Goal: Information Seeking & Learning: Learn about a topic

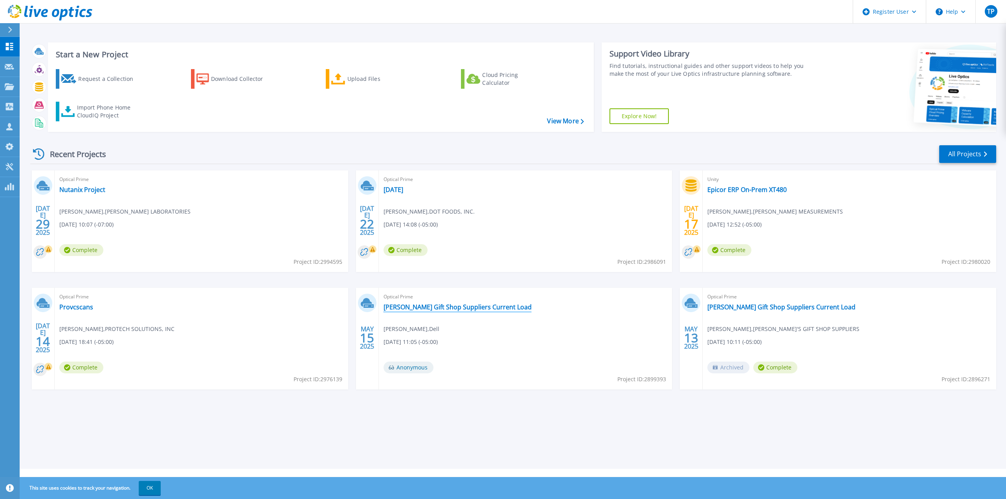
click at [434, 306] on link "[PERSON_NAME] Gift Shop Suppliers Current Load" at bounding box center [458, 307] width 148 height 8
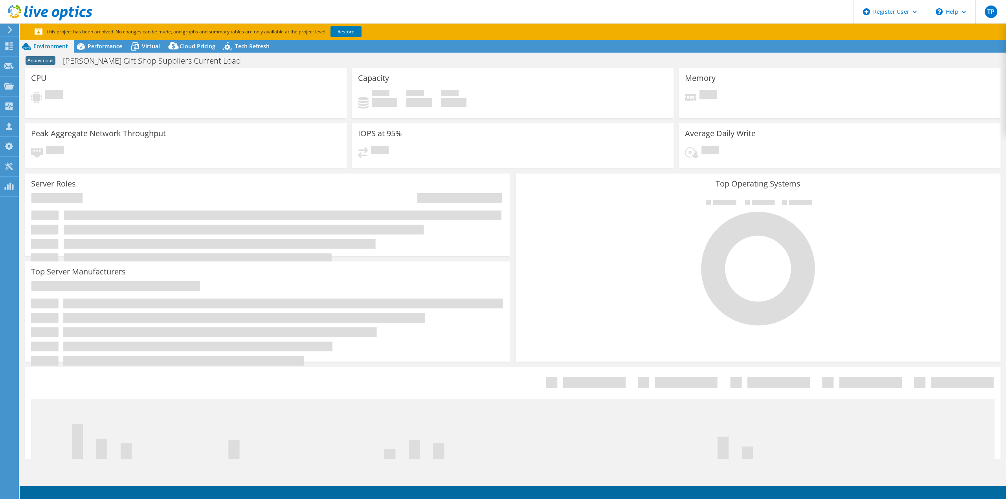
select select "USEast"
select select "USD"
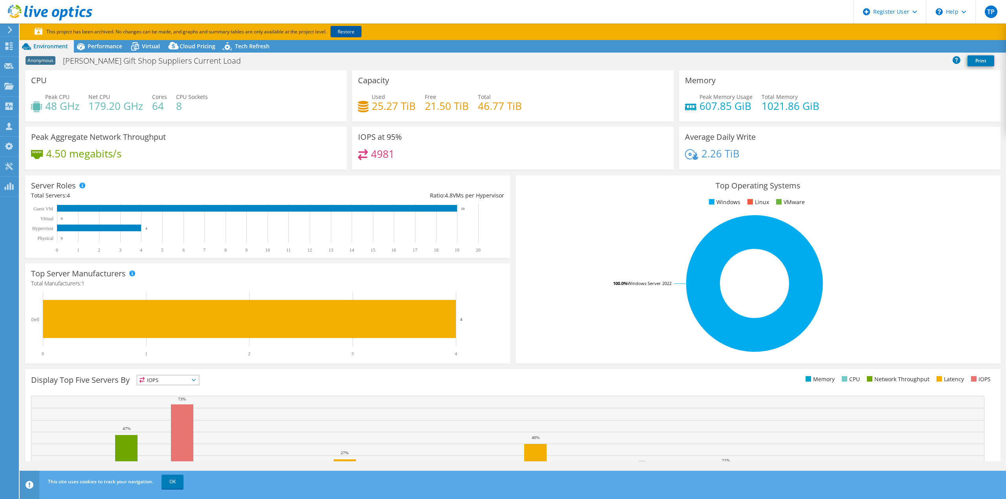
click at [351, 31] on link "Restore" at bounding box center [346, 31] width 31 height 11
click at [138, 48] on icon at bounding box center [135, 47] width 8 height 6
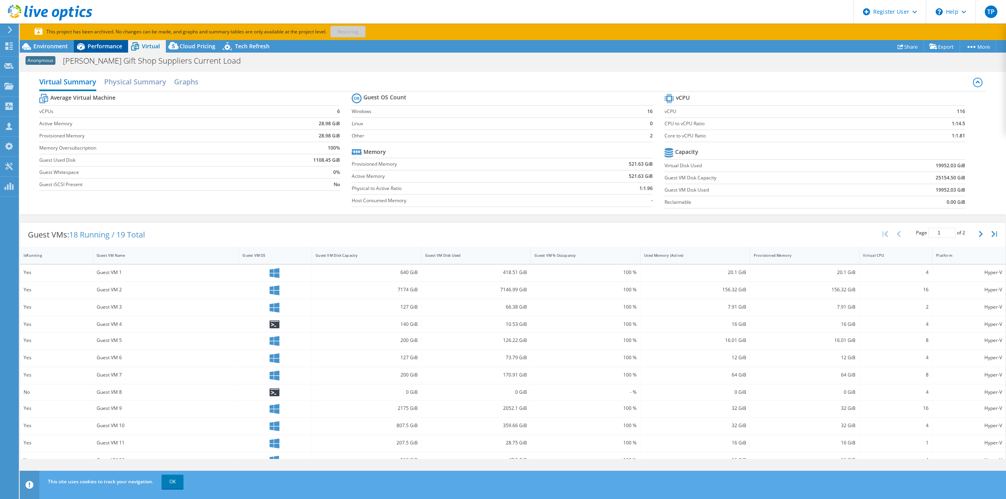
click at [103, 52] on div "Performance" at bounding box center [101, 46] width 54 height 13
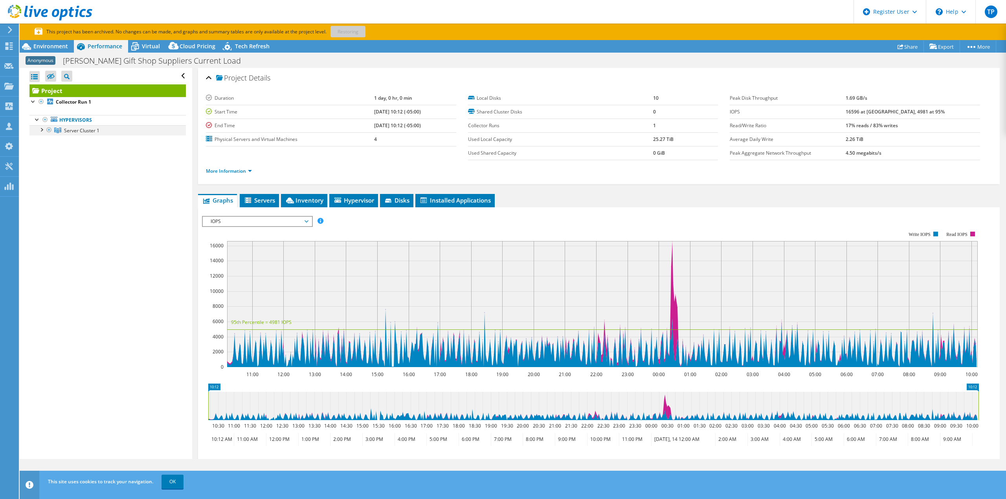
click at [41, 129] on div at bounding box center [41, 129] width 8 height 8
click at [46, 150] on div at bounding box center [45, 150] width 8 height 8
click at [10, 31] on use at bounding box center [10, 29] width 4 height 7
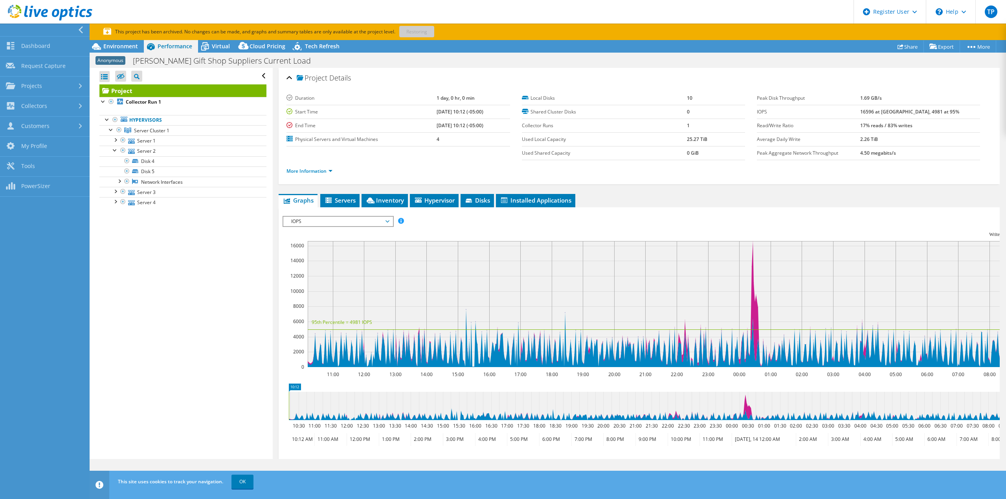
click at [41, 12] on icon at bounding box center [50, 13] width 84 height 16
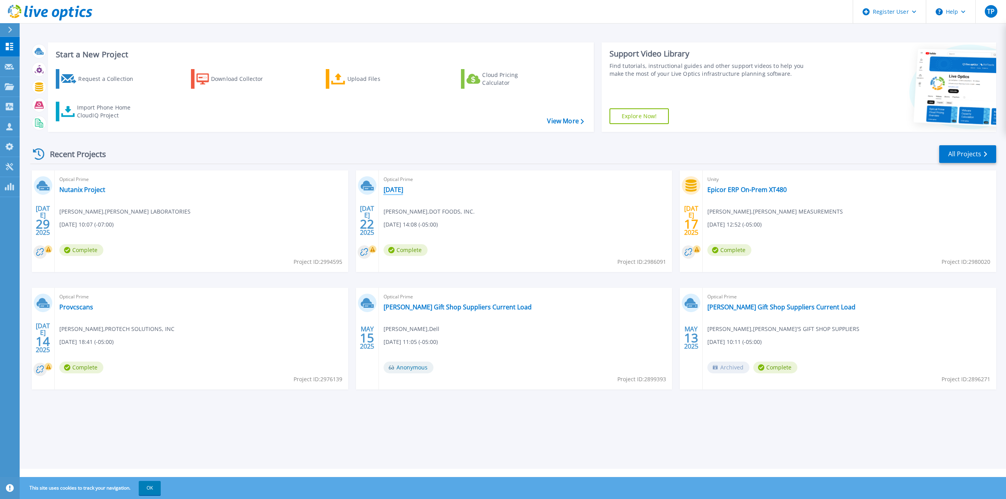
click at [391, 189] on link "[DATE]" at bounding box center [394, 190] width 20 height 8
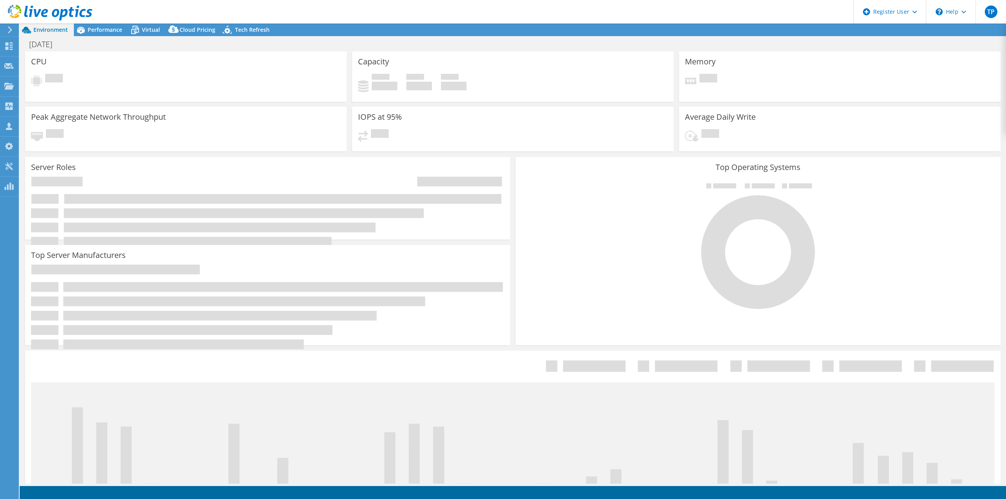
select select "USEast"
select select "USD"
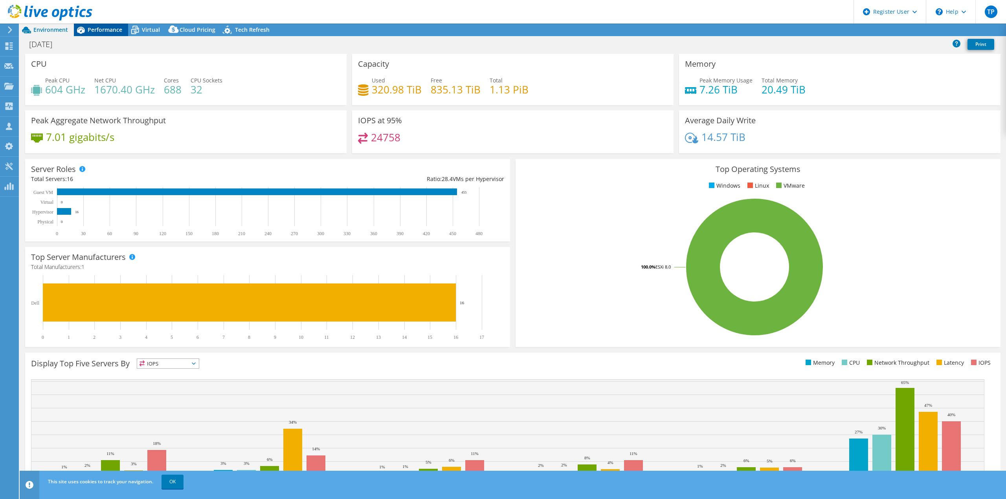
click at [94, 33] on span "Performance" at bounding box center [105, 29] width 35 height 7
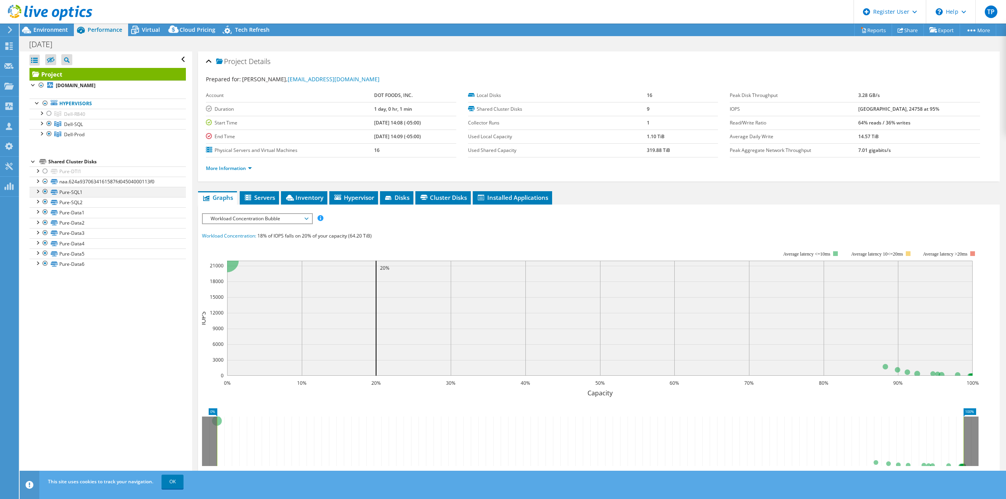
click at [37, 194] on div at bounding box center [37, 191] width 8 height 8
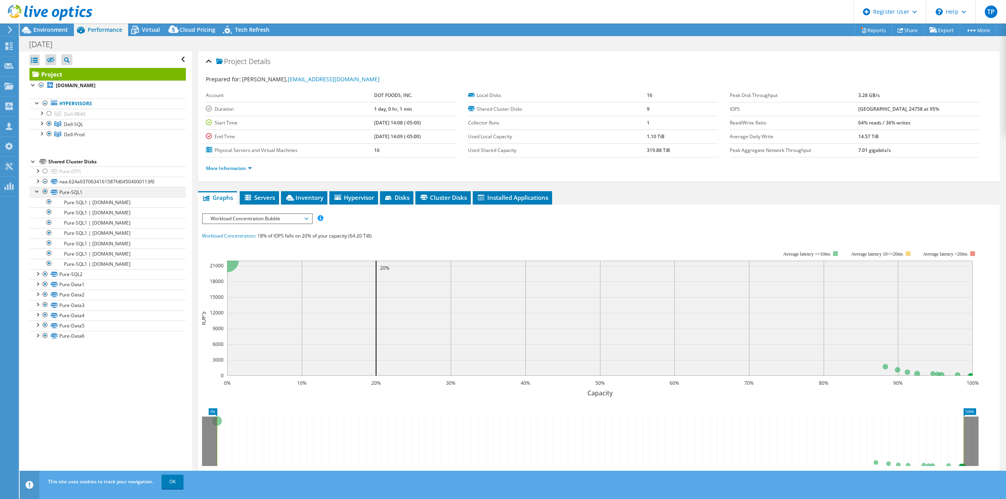
click at [39, 192] on div at bounding box center [37, 191] width 8 height 8
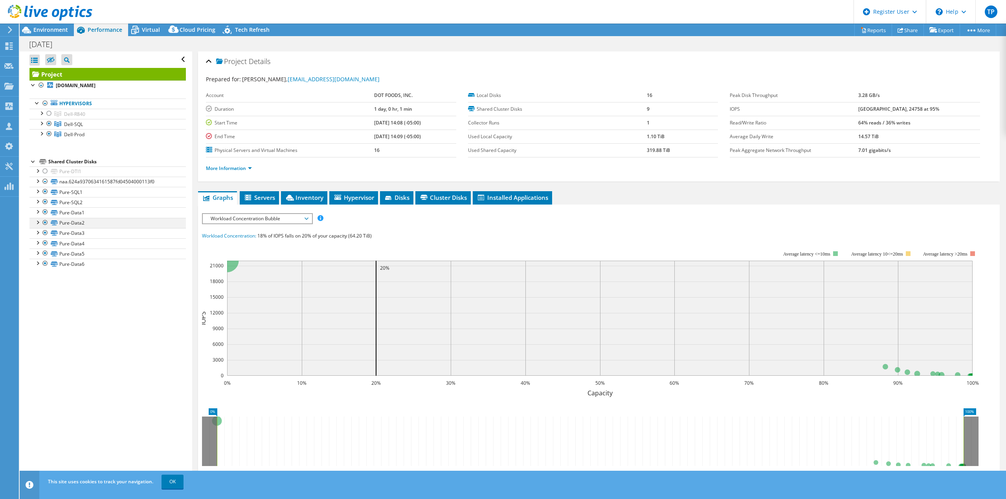
click at [39, 224] on div at bounding box center [37, 222] width 8 height 8
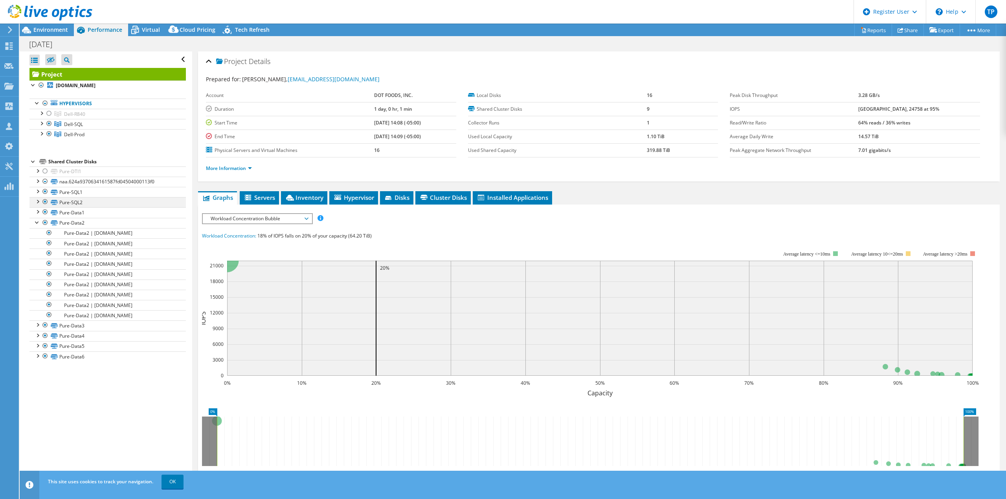
click at [47, 200] on div at bounding box center [45, 201] width 8 height 9
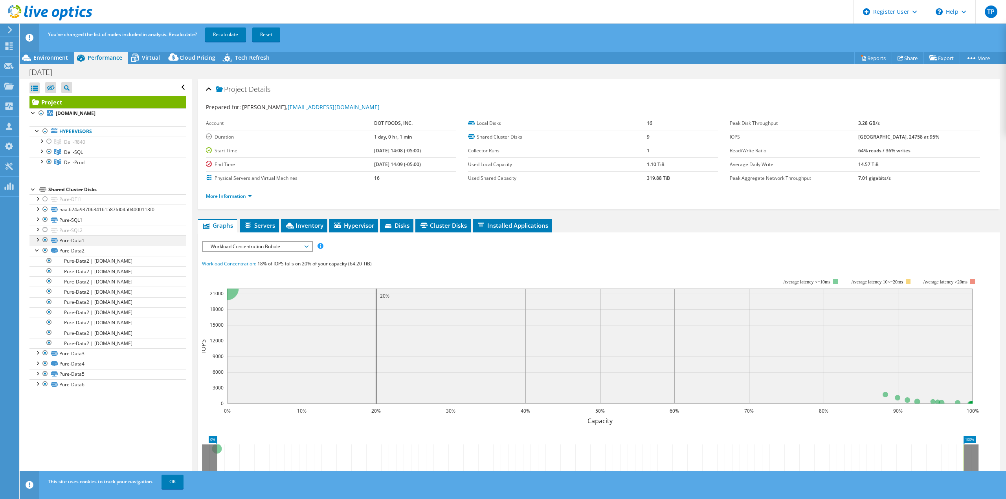
click at [46, 239] on div at bounding box center [45, 239] width 8 height 9
click at [46, 250] on div at bounding box center [45, 250] width 8 height 9
click at [35, 248] on div at bounding box center [37, 250] width 8 height 8
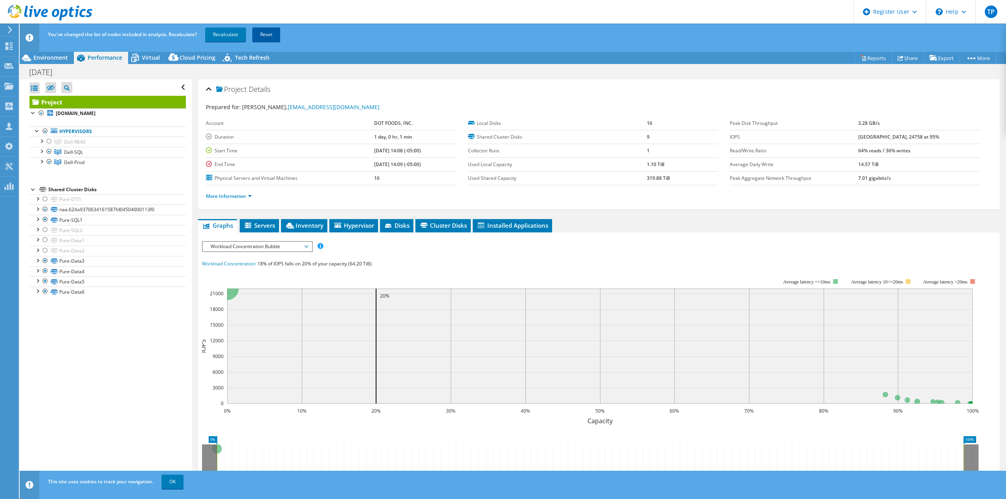
click at [264, 35] on link "Reset" at bounding box center [266, 35] width 28 height 14
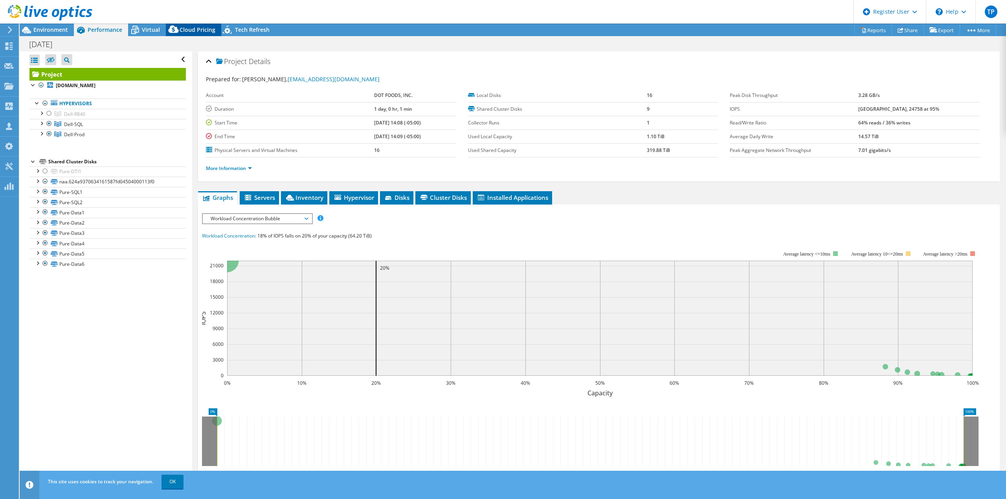
click at [198, 30] on span "Cloud Pricing" at bounding box center [198, 29] width 36 height 7
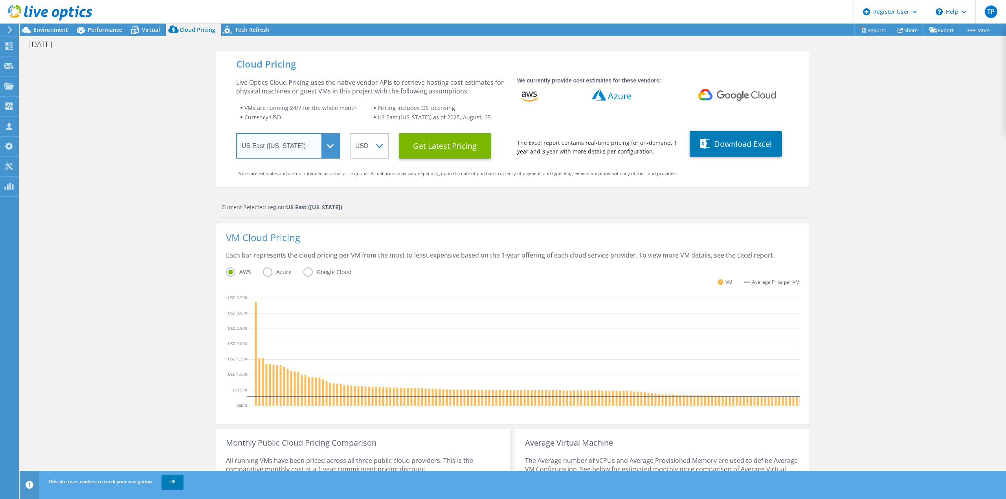
click at [330, 148] on select "Select a Region [GEOGRAPHIC_DATA] ([GEOGRAPHIC_DATA]) [GEOGRAPHIC_DATA] ([GEOGR…" at bounding box center [288, 146] width 104 height 26
select select "USWest"
click at [236, 133] on select "Select a Region [GEOGRAPHIC_DATA] ([GEOGRAPHIC_DATA]) [GEOGRAPHIC_DATA] ([GEOGR…" at bounding box center [288, 146] width 104 height 26
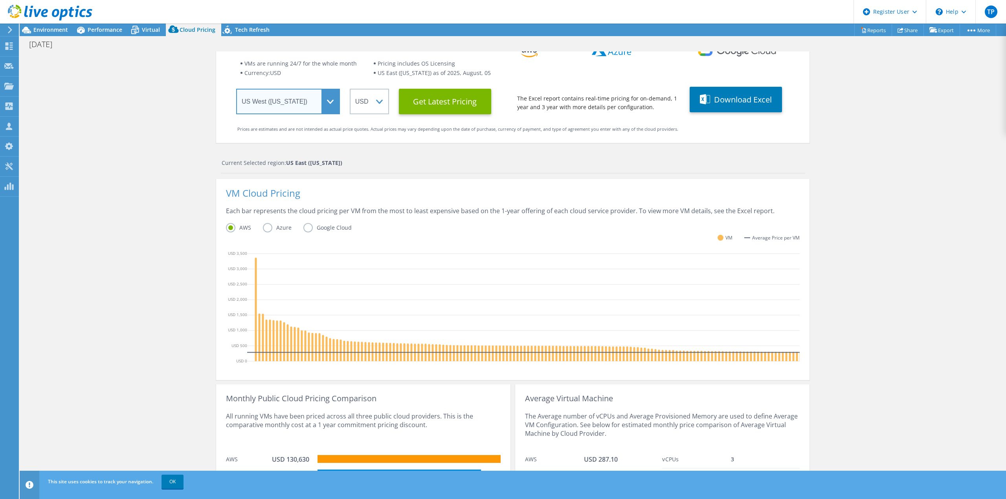
scroll to position [98, 0]
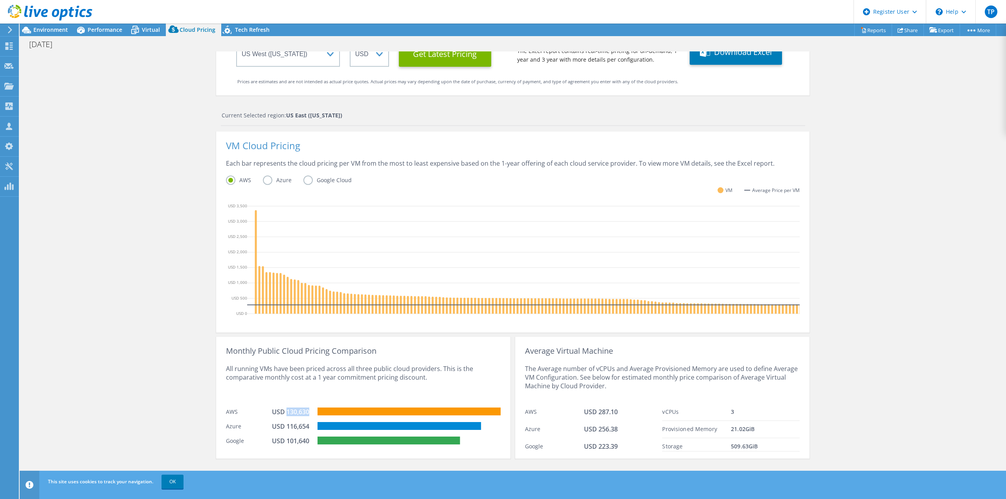
drag, startPoint x: 308, startPoint y: 415, endPoint x: 284, endPoint y: 415, distance: 24.8
click at [284, 415] on div "USD 130,630" at bounding box center [295, 413] width 46 height 11
